Goal: Find specific page/section: Locate a particular part of the current website

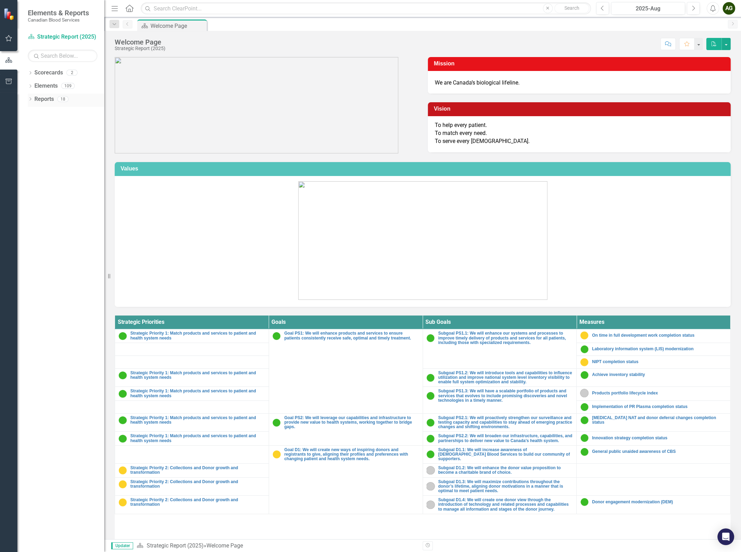
click at [41, 103] on div "Reports" at bounding box center [43, 99] width 19 height 11
click at [30, 100] on icon "Dropdown" at bounding box center [30, 100] width 5 height 4
click at [33, 175] on icon "Dropdown" at bounding box center [33, 175] width 5 height 4
click at [35, 163] on icon "Dropdown" at bounding box center [33, 163] width 5 height 4
click at [34, 266] on icon at bounding box center [34, 265] width 2 height 3
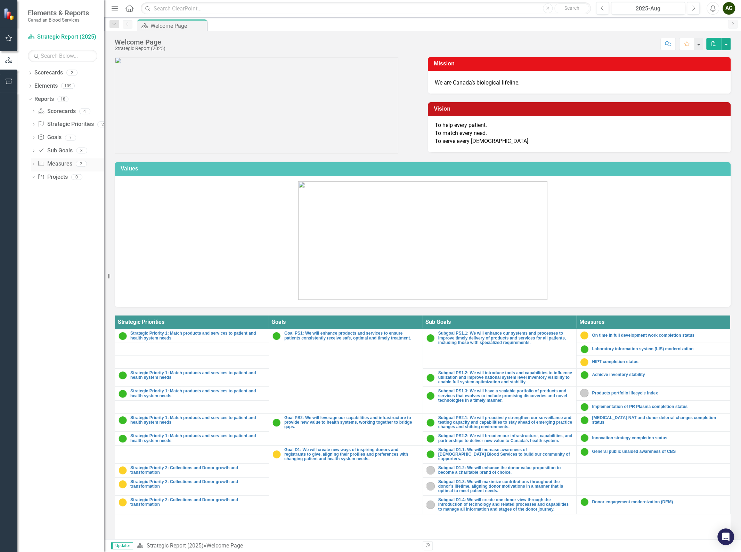
click at [33, 164] on icon "Dropdown" at bounding box center [33, 165] width 5 height 4
click at [33, 110] on icon at bounding box center [34, 111] width 2 height 3
click at [30, 72] on icon "Dropdown" at bounding box center [30, 74] width 5 height 4
click at [55, 86] on link "Strategic Report (2025)" at bounding box center [71, 86] width 66 height 8
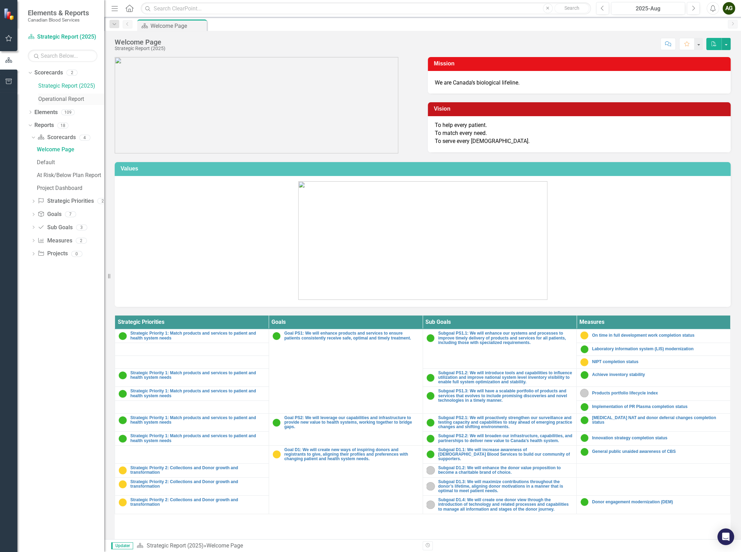
click at [60, 101] on link "Operational Report" at bounding box center [71, 99] width 66 height 8
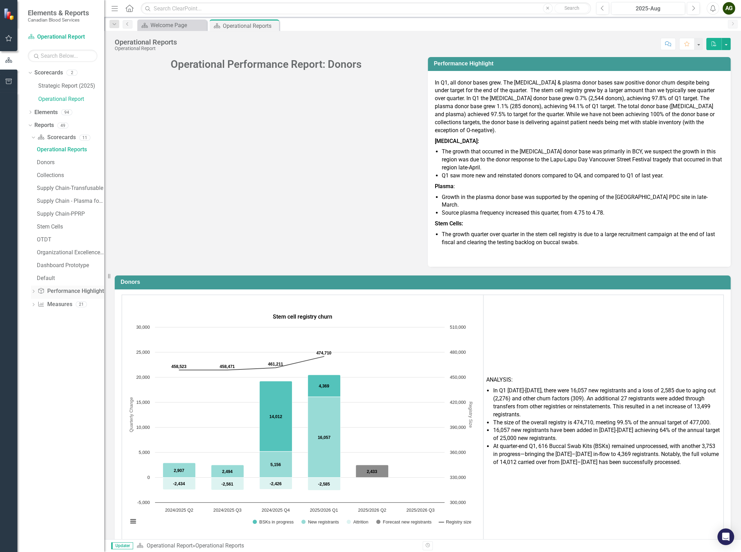
click at [34, 291] on icon "Dropdown" at bounding box center [33, 292] width 5 height 4
click at [30, 110] on div "Dropdown" at bounding box center [30, 113] width 5 height 6
click at [34, 126] on icon at bounding box center [34, 125] width 2 height 3
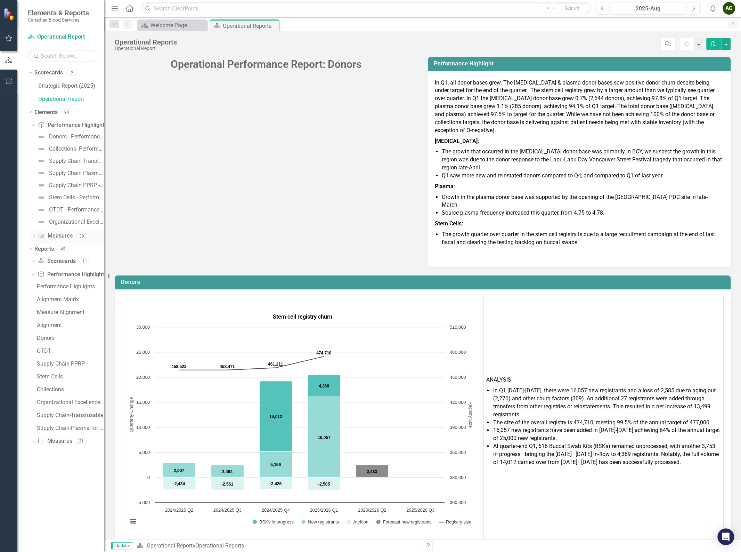
click at [32, 236] on icon "Dropdown" at bounding box center [33, 237] width 5 height 4
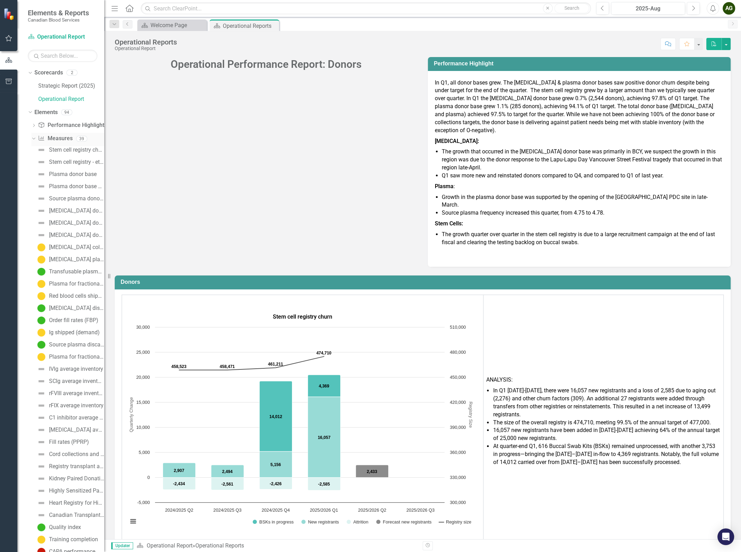
click at [33, 139] on icon at bounding box center [33, 139] width 3 height 2
